Goal: Task Accomplishment & Management: Manage account settings

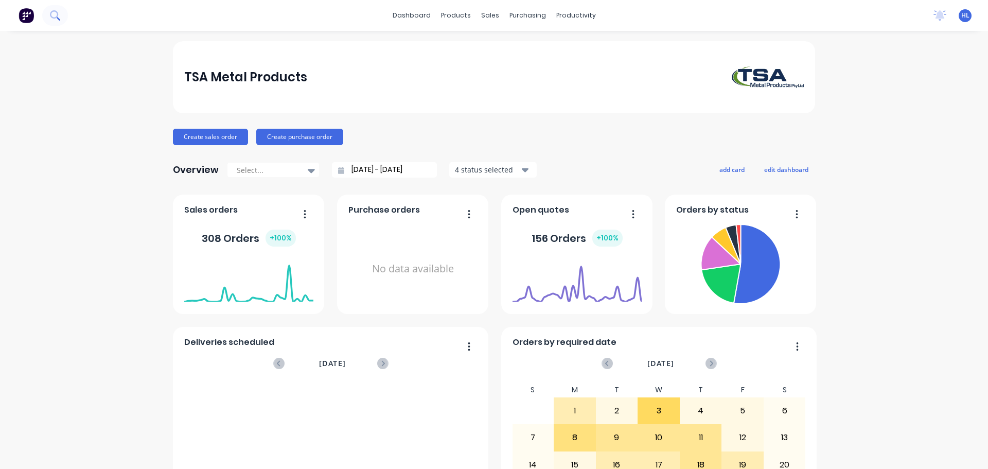
click at [53, 17] on icon at bounding box center [54, 14] width 8 height 8
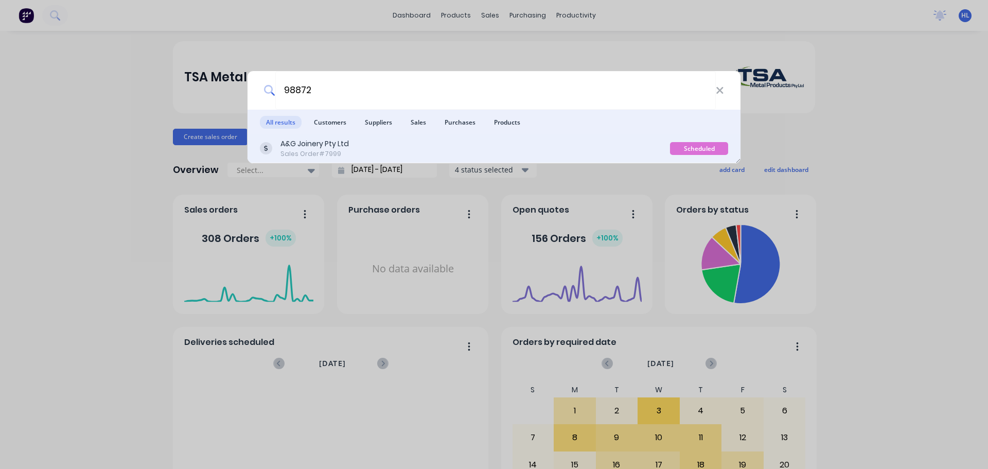
type input "98872"
click at [334, 151] on div "Sales Order #7999" at bounding box center [314, 153] width 68 height 9
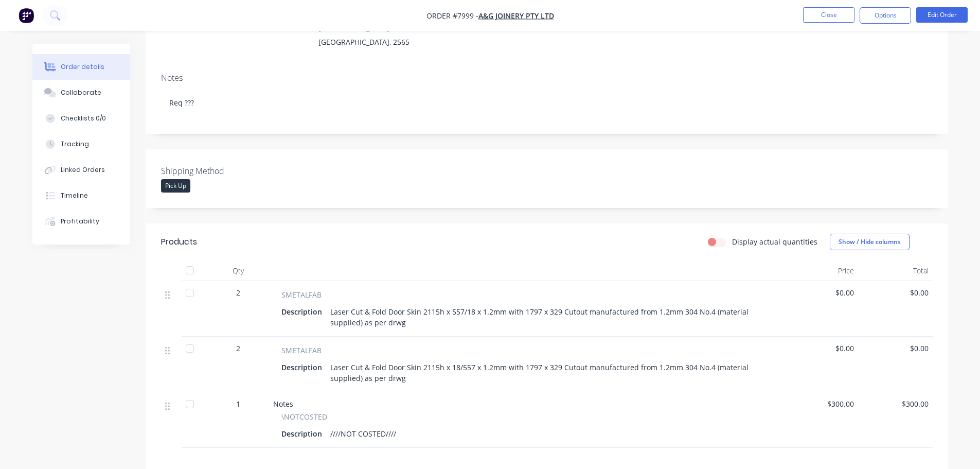
scroll to position [154, 0]
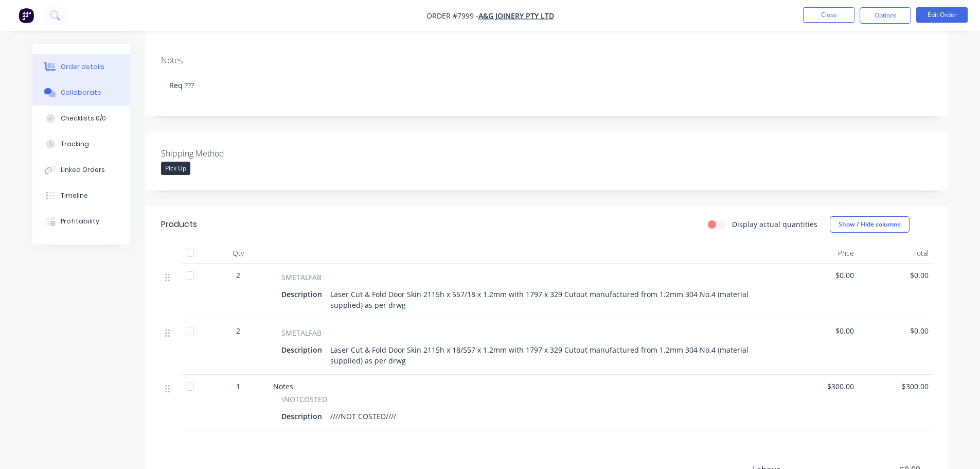
click at [82, 91] on div "Collaborate" at bounding box center [81, 92] width 41 height 9
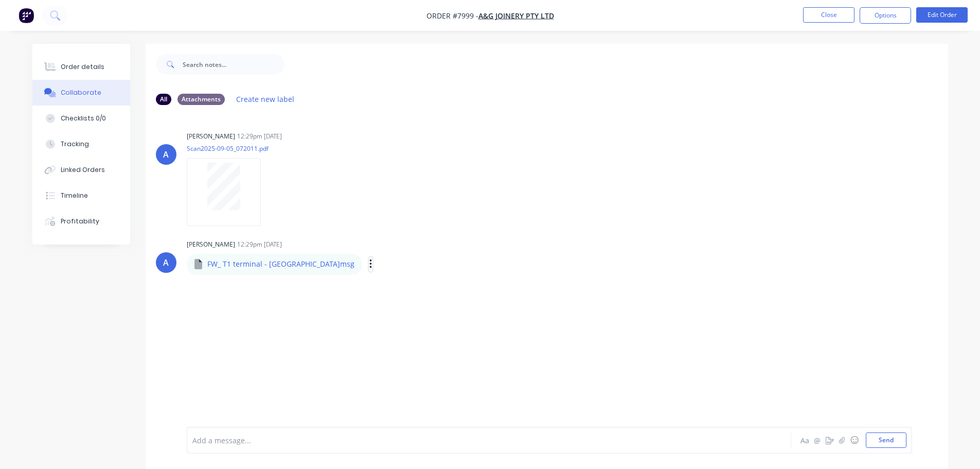
click at [369, 265] on button "button" at bounding box center [371, 264] width 4 height 15
click at [380, 289] on button "Download" at bounding box center [438, 291] width 116 height 23
click at [99, 63] on div "Order details" at bounding box center [83, 66] width 44 height 9
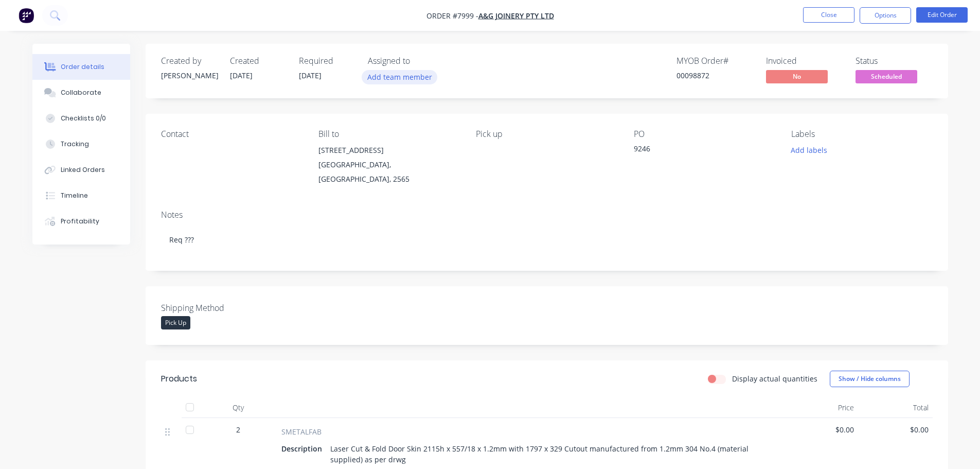
click at [415, 80] on button "Add team member" at bounding box center [400, 77] width 76 height 14
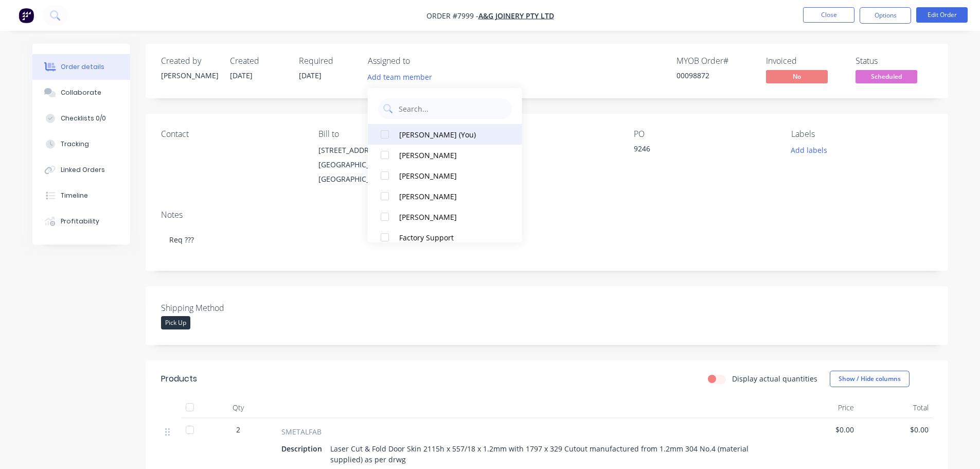
click at [386, 135] on div at bounding box center [385, 134] width 21 height 21
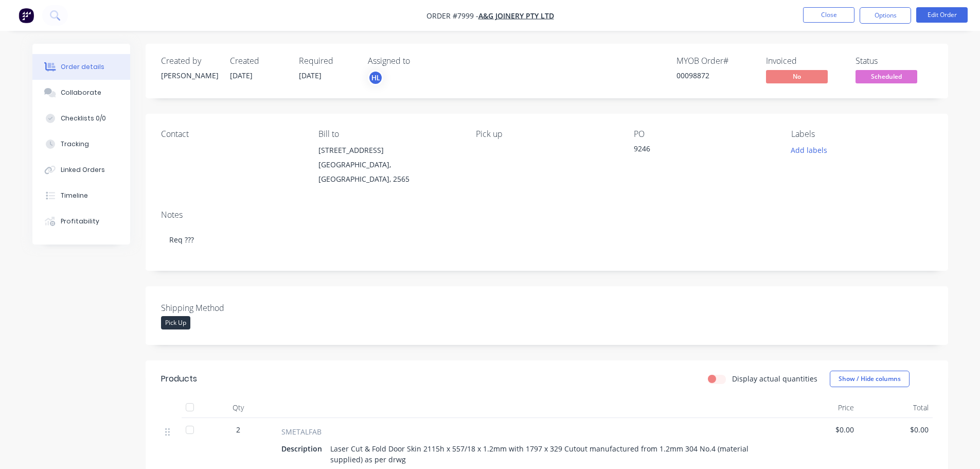
click at [599, 202] on div "Notes Req ???" at bounding box center [547, 236] width 803 height 69
